Goal: Task Accomplishment & Management: Use online tool/utility

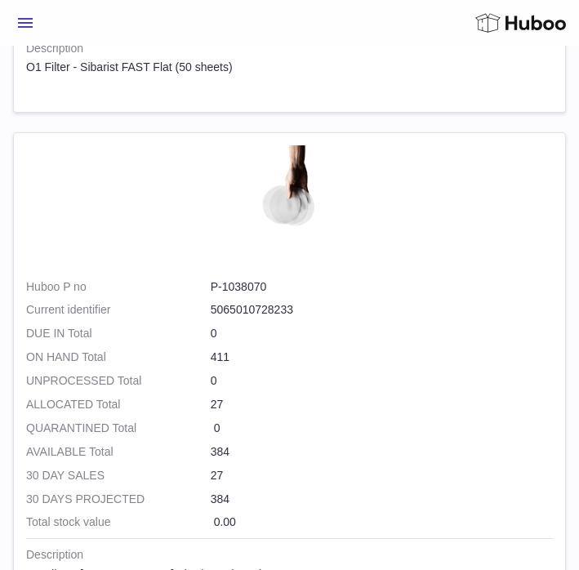
click at [29, 25] on span "Menu" at bounding box center [25, 23] width 15 height 10
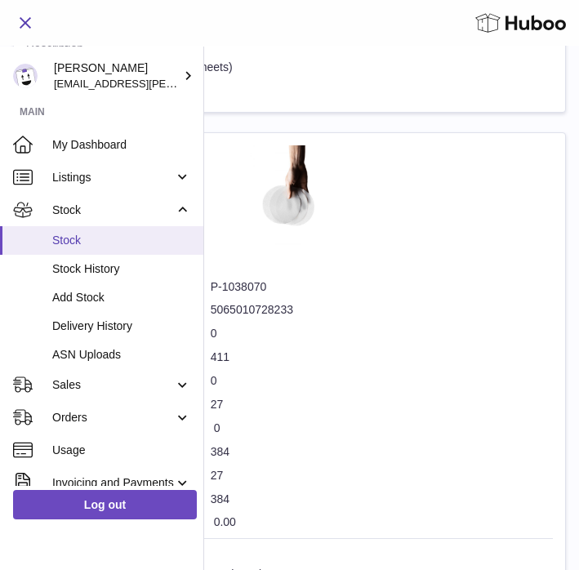
click at [69, 241] on span "Stock" at bounding box center [121, 241] width 139 height 16
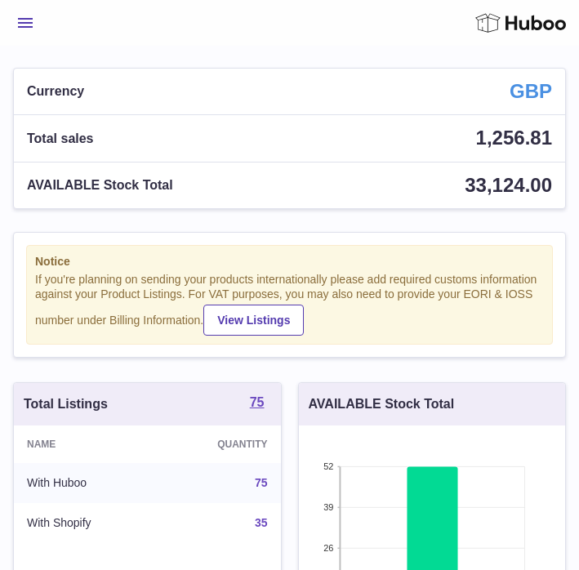
scroll to position [255, 266]
click at [26, 40] on div "Menu Huboo 13736 Huboo Ref GBP Currency 1,256.81 Total sales 33,124.00 AVAILABL…" at bounding box center [289, 23] width 579 height 46
click at [29, 29] on button "Menu" at bounding box center [25, 23] width 25 height 33
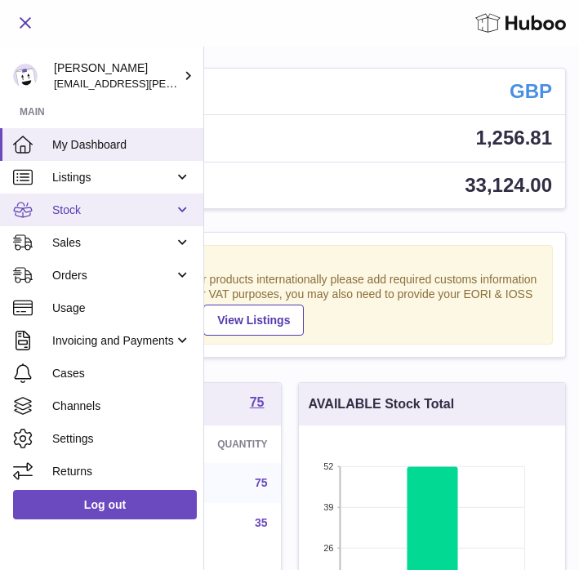
click at [75, 205] on span "Stock" at bounding box center [113, 211] width 122 height 16
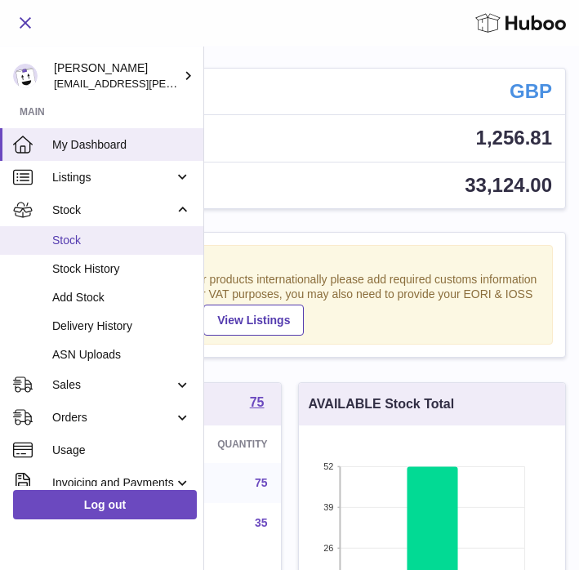
click at [69, 236] on span "Stock" at bounding box center [121, 241] width 139 height 16
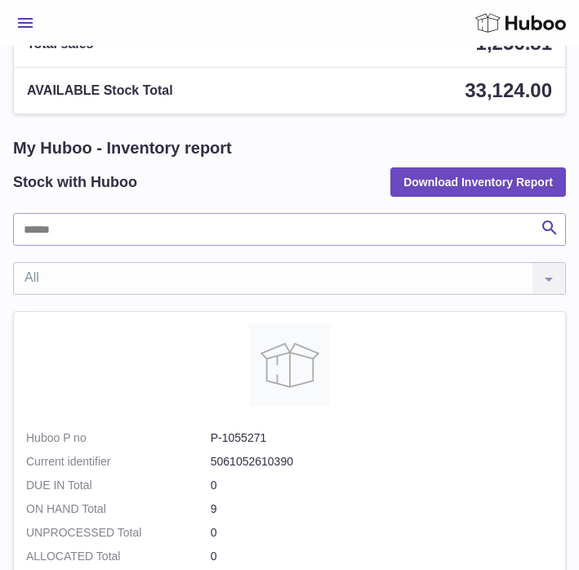
scroll to position [113, 0]
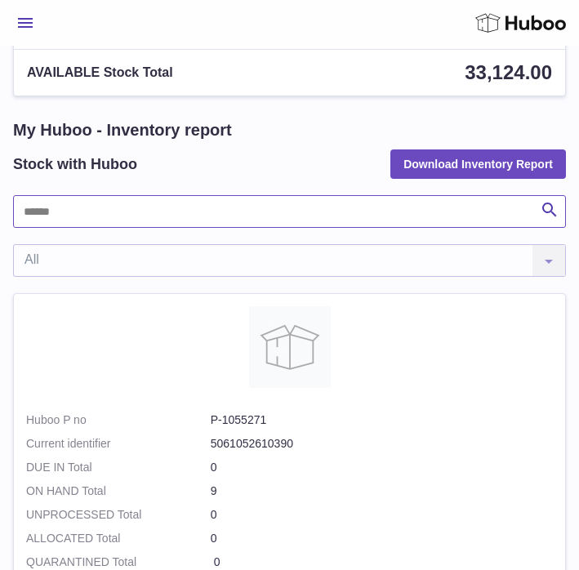
click at [75, 212] on input "text" at bounding box center [289, 211] width 553 height 33
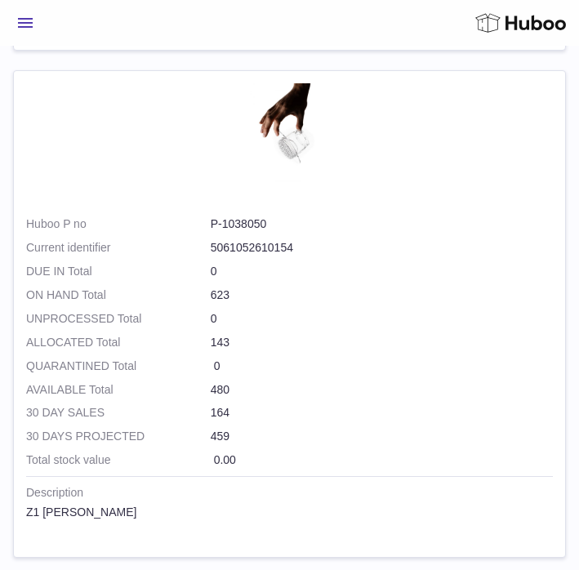
scroll to position [3376, 0]
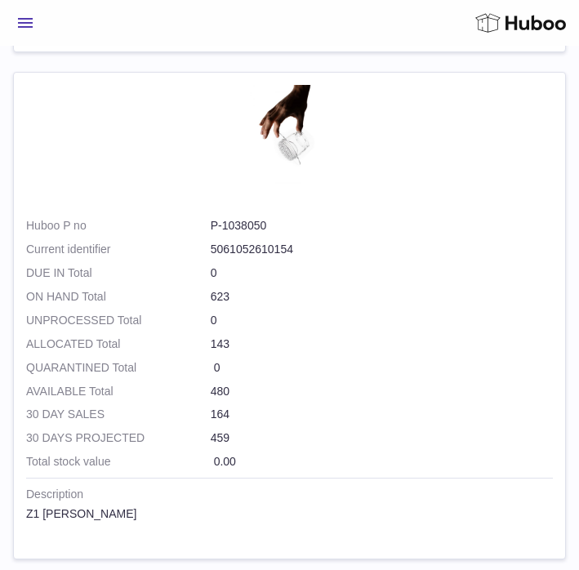
click at [252, 226] on dd "P-1038050" at bounding box center [382, 226] width 342 height 16
copy dl "P-1038050"
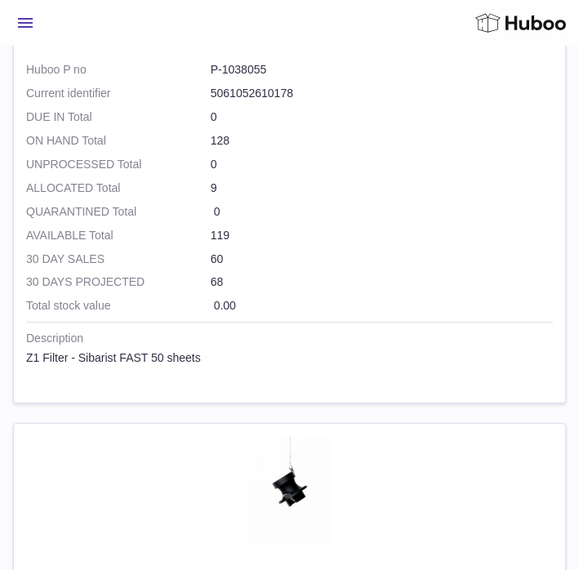
scroll to position [1009, 0]
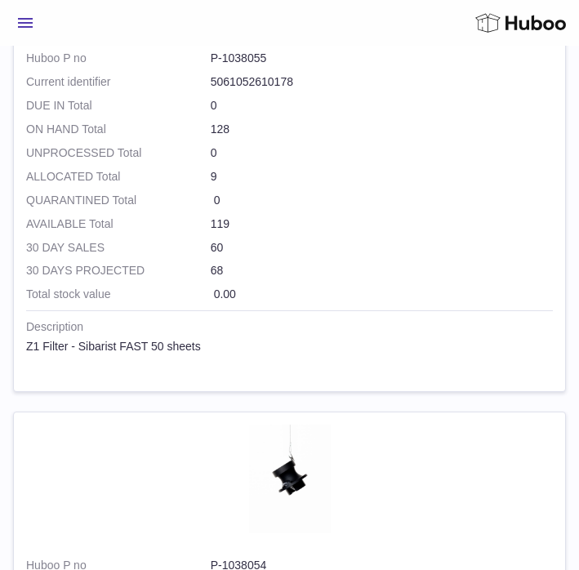
click at [238, 59] on dd "P-1038055" at bounding box center [382, 59] width 342 height 16
copy dl "P-1038055"
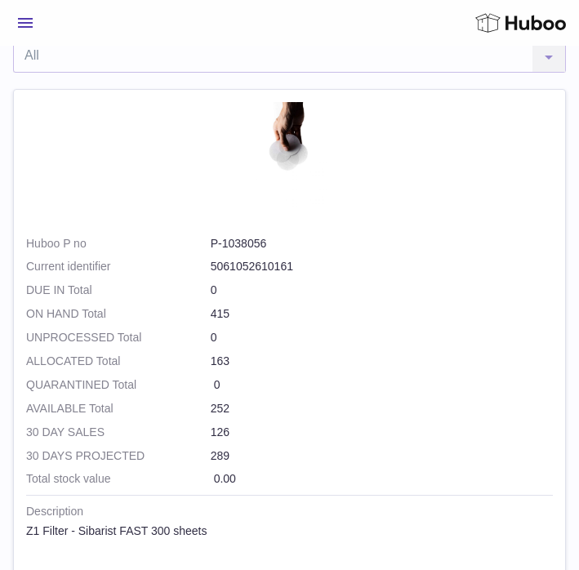
scroll to position [433, 0]
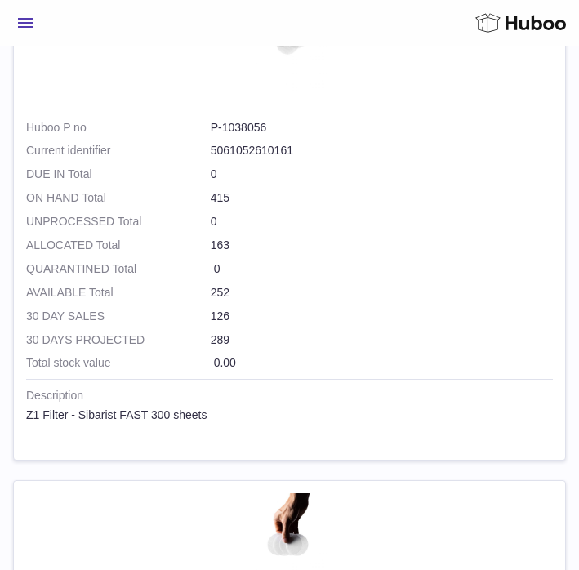
click at [254, 129] on dd "P-1038056" at bounding box center [382, 128] width 342 height 16
copy dl "P-1038056"
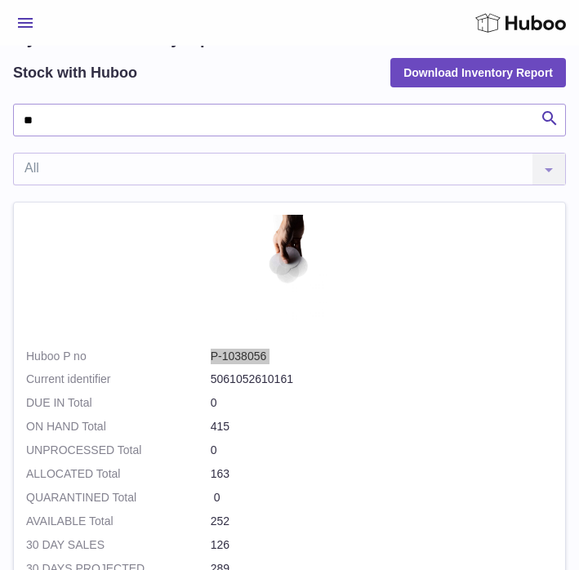
scroll to position [0, 0]
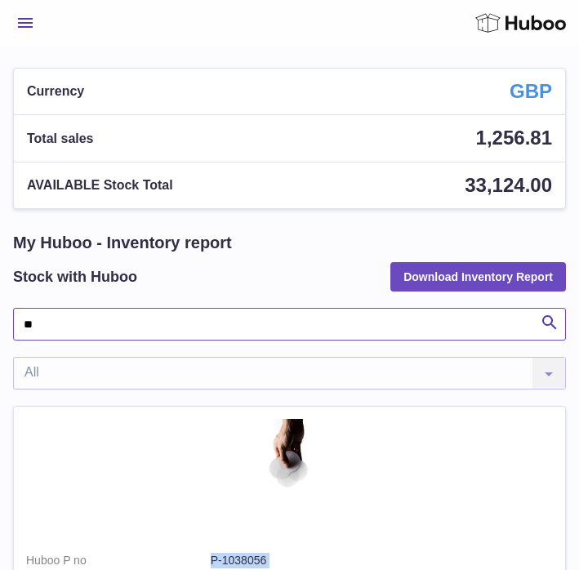
click at [81, 331] on input "**" at bounding box center [289, 324] width 553 height 33
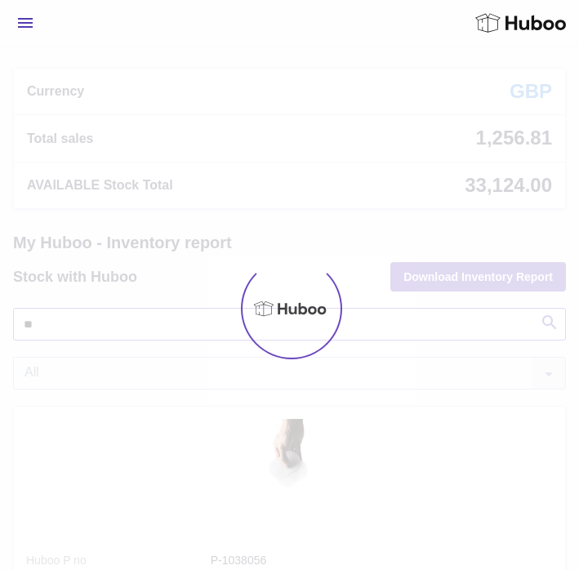
type input "*"
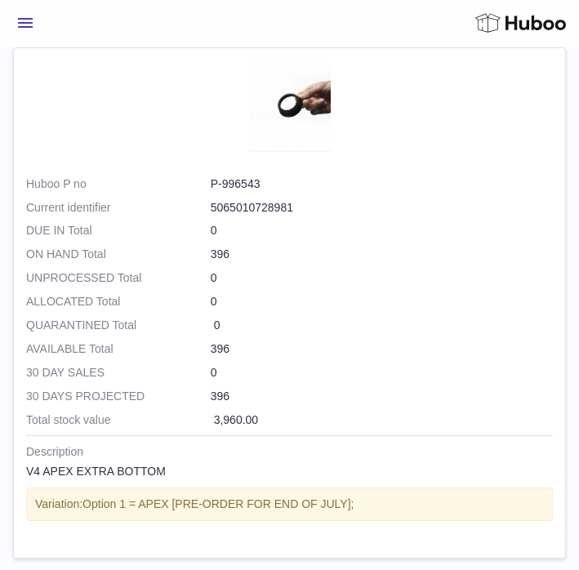
scroll to position [4958, 0]
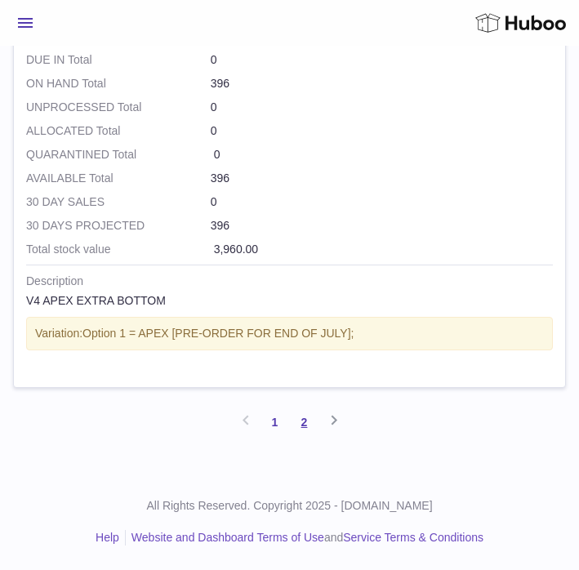
type input "**"
click at [310, 425] on link "2" at bounding box center [304, 422] width 29 height 29
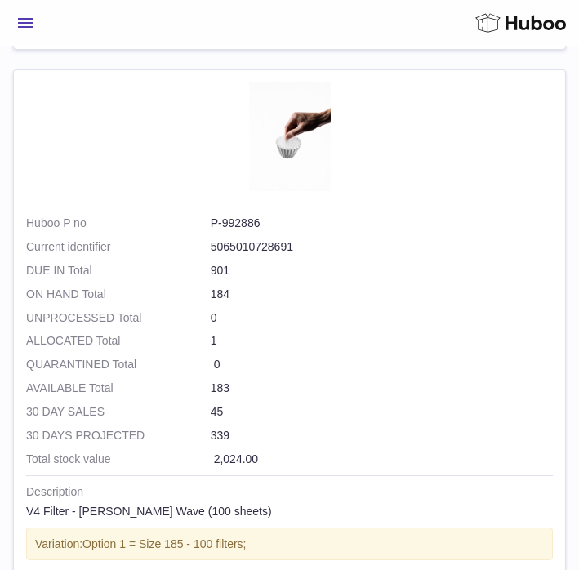
scroll to position [2542, 0]
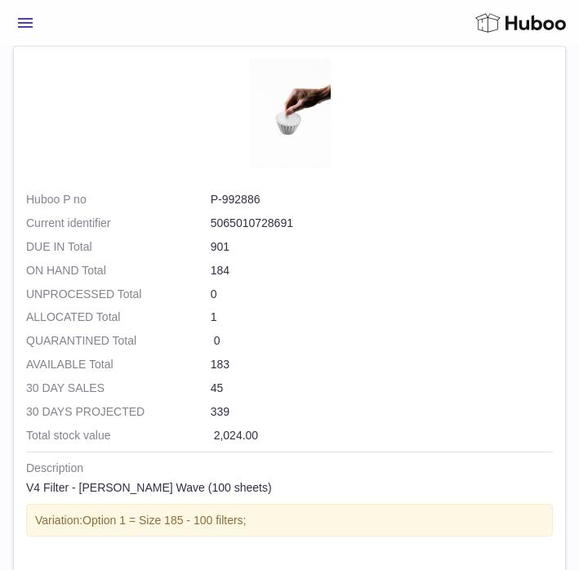
click at [242, 199] on dd "P-992886" at bounding box center [382, 200] width 342 height 16
copy dl "P-992886"
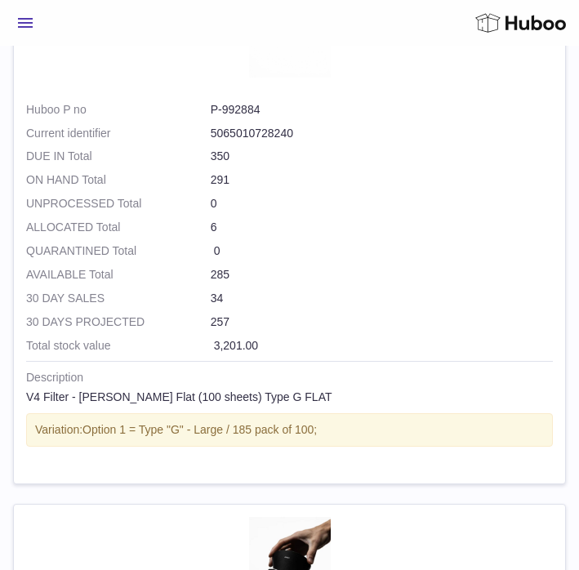
scroll to position [3172, 0]
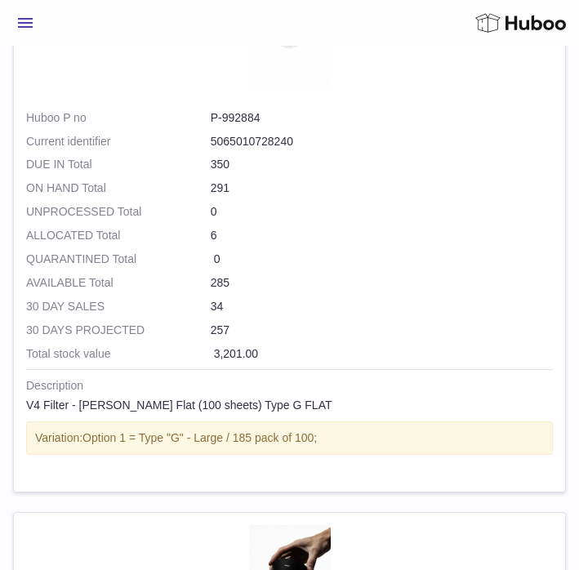
click at [248, 116] on dd "P-992884" at bounding box center [382, 118] width 342 height 16
copy dl "P-992884"
